Goal: Book appointment/travel/reservation

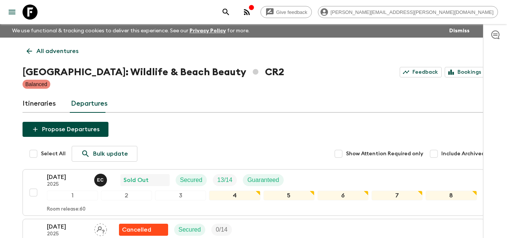
click at [29, 8] on icon at bounding box center [30, 12] width 15 height 15
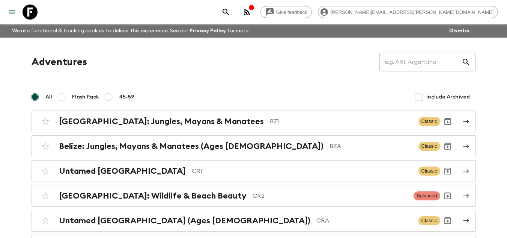
scroll to position [38, 0]
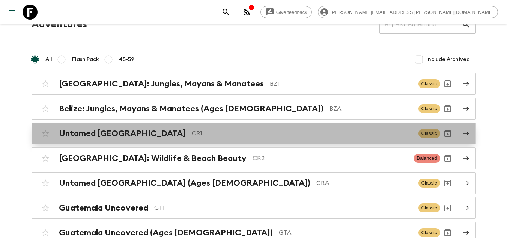
click at [192, 130] on p "CR1" at bounding box center [302, 133] width 221 height 9
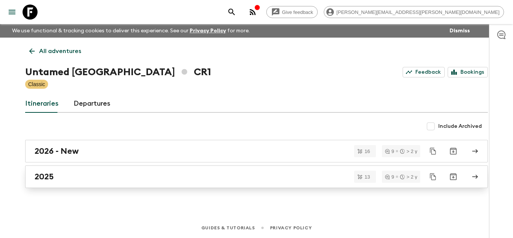
click at [147, 178] on div "2025" at bounding box center [250, 177] width 430 height 10
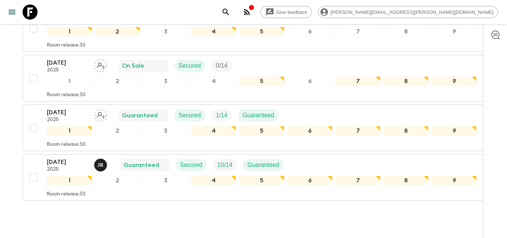
scroll to position [632, 0]
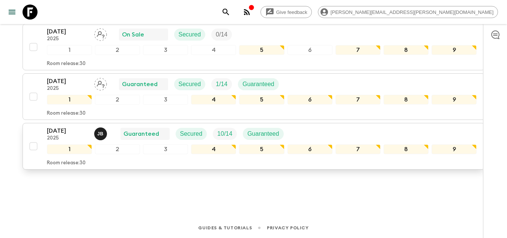
click at [56, 130] on p "[DATE]" at bounding box center [67, 130] width 41 height 9
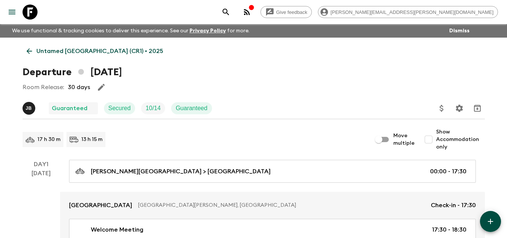
drag, startPoint x: 32, startPoint y: 48, endPoint x: 44, endPoint y: 50, distance: 12.2
click at [32, 48] on icon at bounding box center [29, 51] width 8 height 8
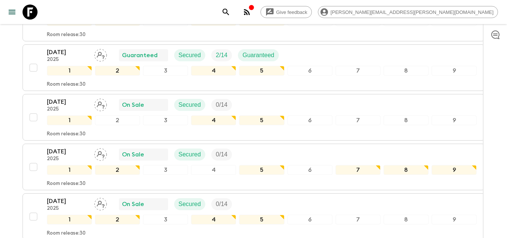
scroll to position [632, 0]
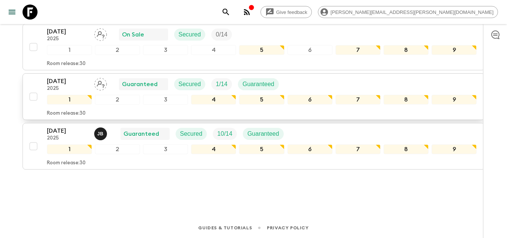
click at [69, 82] on p "[DATE]" at bounding box center [67, 81] width 41 height 9
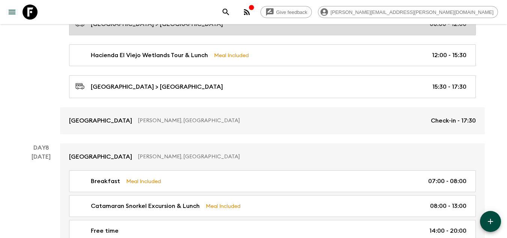
scroll to position [1239, 0]
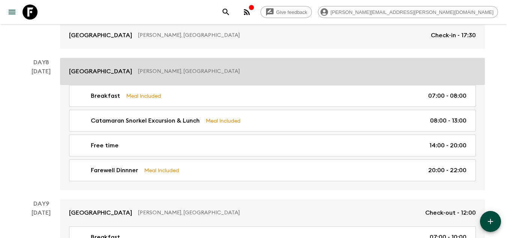
drag, startPoint x: 113, startPoint y: 66, endPoint x: 132, endPoint y: 69, distance: 19.1
click at [113, 66] on link "[GEOGRAPHIC_DATA], [GEOGRAPHIC_DATA]" at bounding box center [272, 71] width 425 height 27
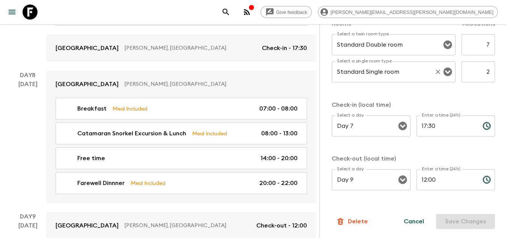
scroll to position [1300, 0]
